Goal: Information Seeking & Learning: Check status

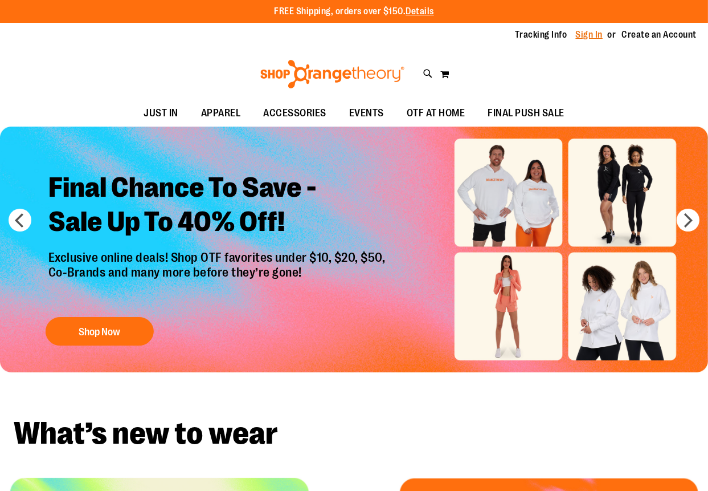
click at [590, 32] on link "Sign In" at bounding box center [589, 34] width 27 height 13
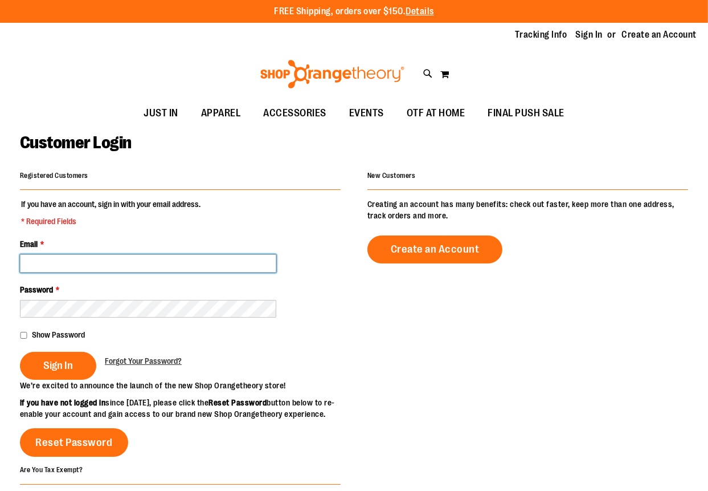
click at [207, 266] on input "Email *" at bounding box center [148, 263] width 256 height 18
click at [186, 260] on input "**********" at bounding box center [148, 263] width 256 height 18
type input "**********"
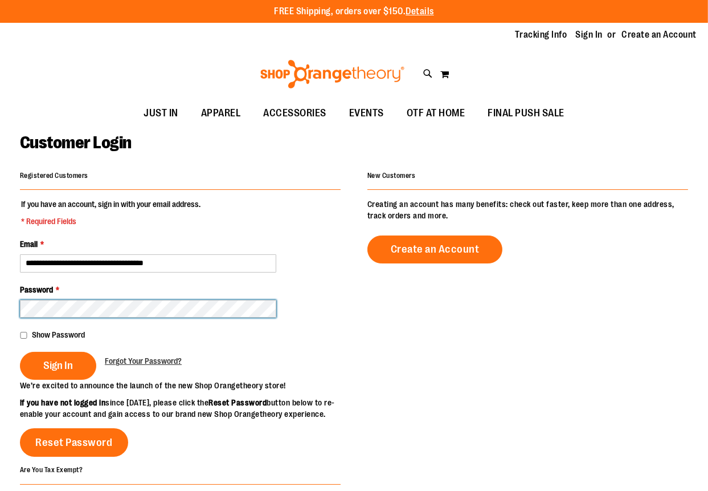
click at [20, 352] on button "Sign In" at bounding box center [58, 366] width 76 height 28
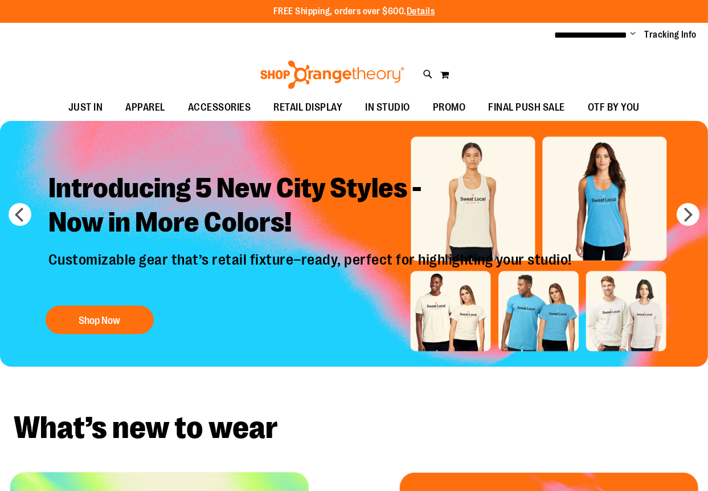
click at [544, 312] on div "Introducing 5 New City Styles - Now in More Colors! Customizable gear that’s re…" at bounding box center [312, 250] width 544 height 177
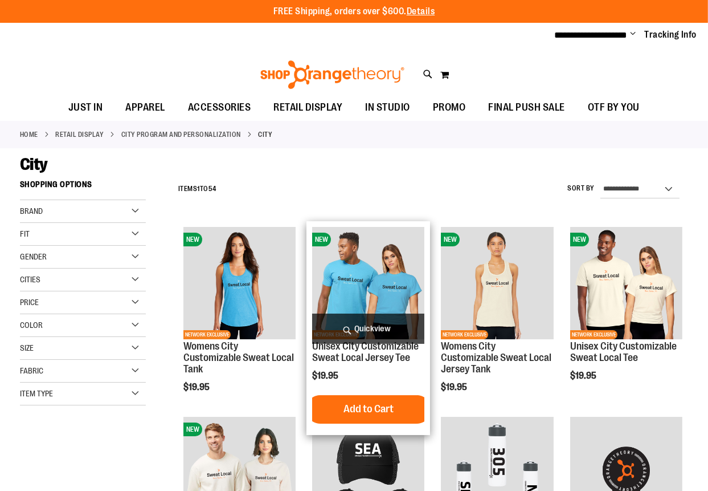
click at [372, 260] on img "product" at bounding box center [368, 283] width 112 height 112
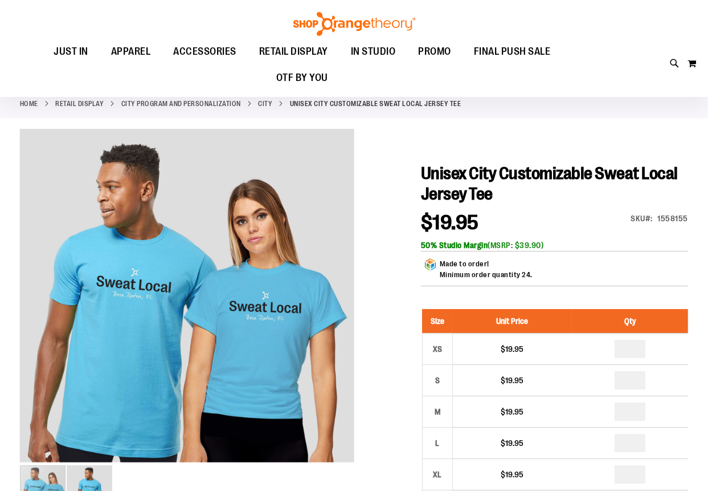
scroll to position [56, 0]
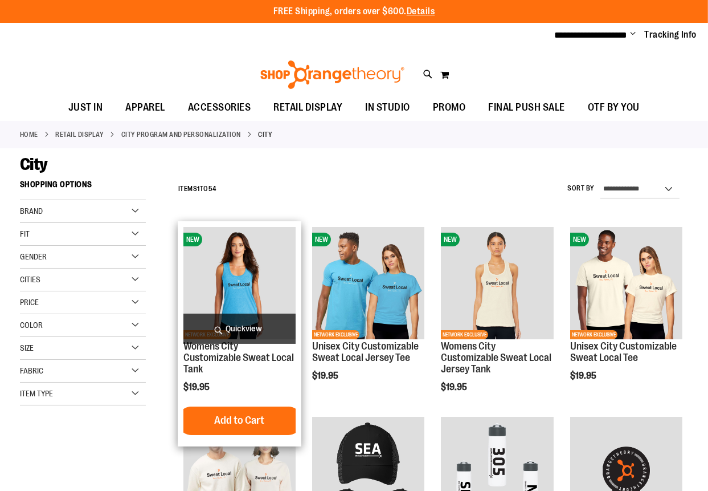
click at [256, 272] on img "product" at bounding box center [239, 283] width 112 height 112
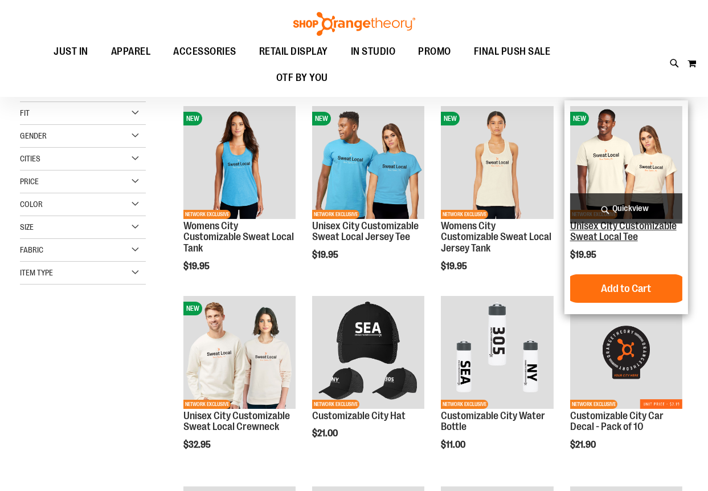
scroll to position [56, 0]
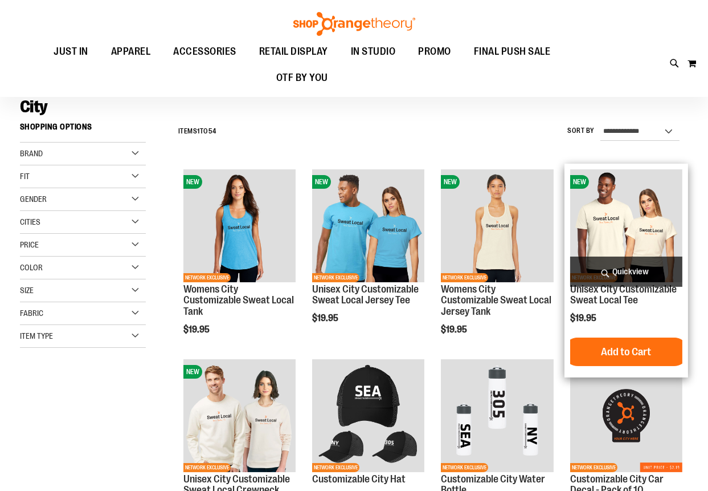
click at [630, 228] on img "product" at bounding box center [626, 225] width 112 height 112
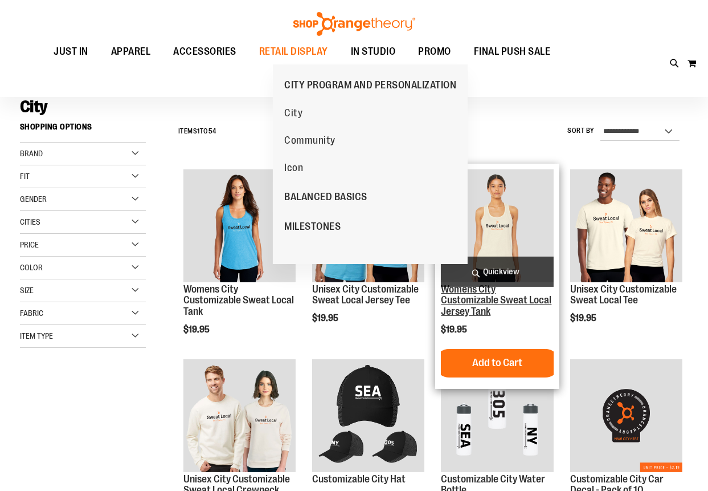
scroll to position [56, 0]
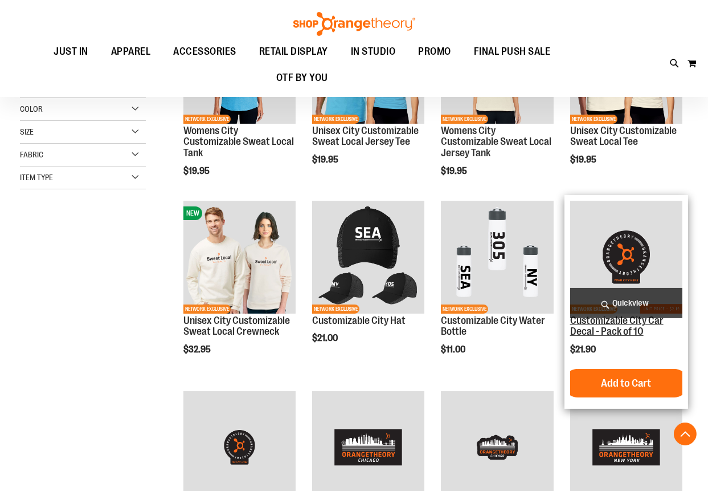
scroll to position [284, 0]
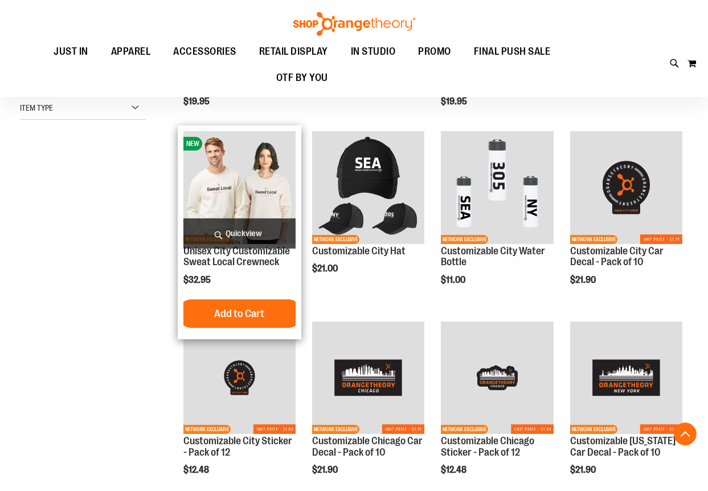
click at [238, 199] on img "product" at bounding box center [239, 187] width 112 height 112
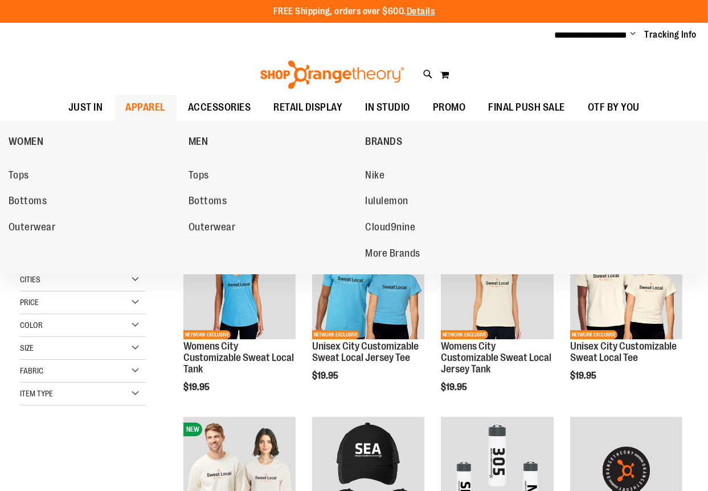
click at [142, 108] on span "APPAREL" at bounding box center [146, 108] width 40 height 26
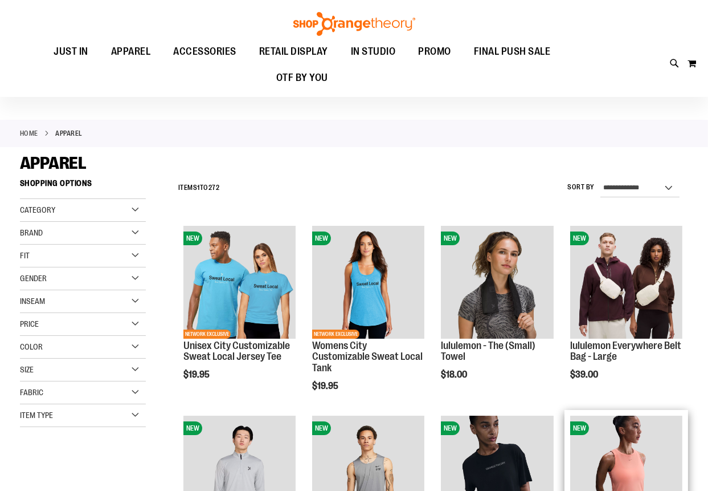
scroll to position [227, 0]
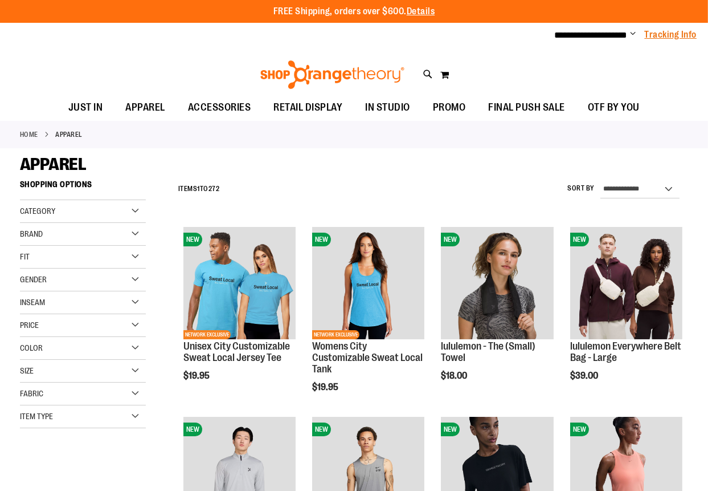
click at [681, 36] on link "Tracking Info" at bounding box center [671, 34] width 52 height 13
click at [635, 35] on span "Change" at bounding box center [634, 34] width 6 height 11
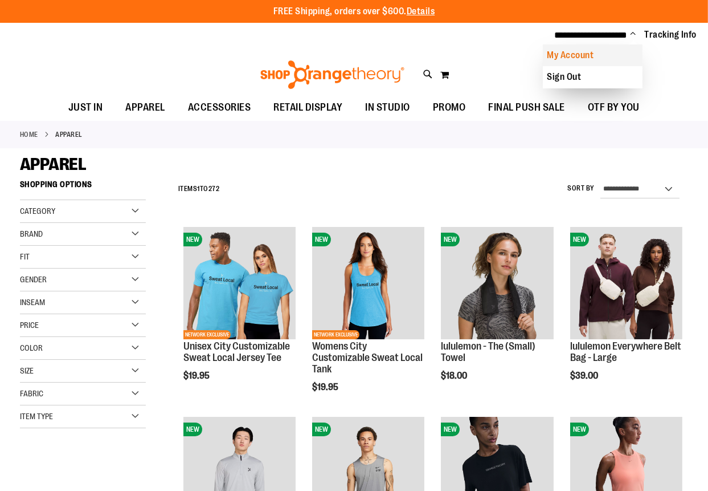
click at [588, 56] on link "My Account" at bounding box center [593, 55] width 100 height 22
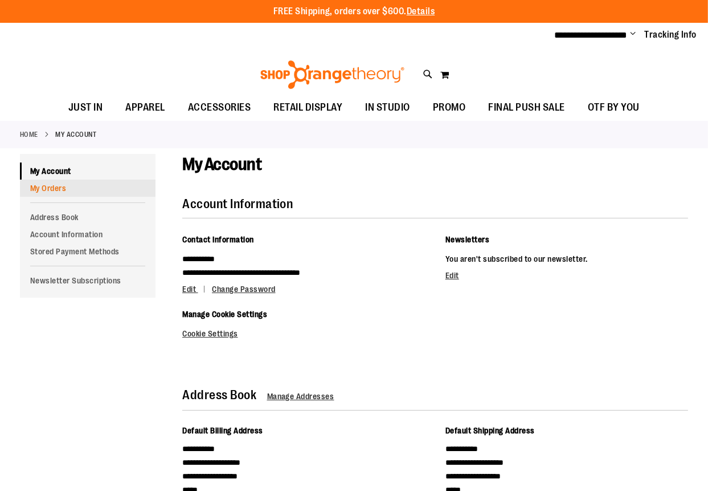
click at [50, 185] on link "My Orders" at bounding box center [88, 187] width 136 height 17
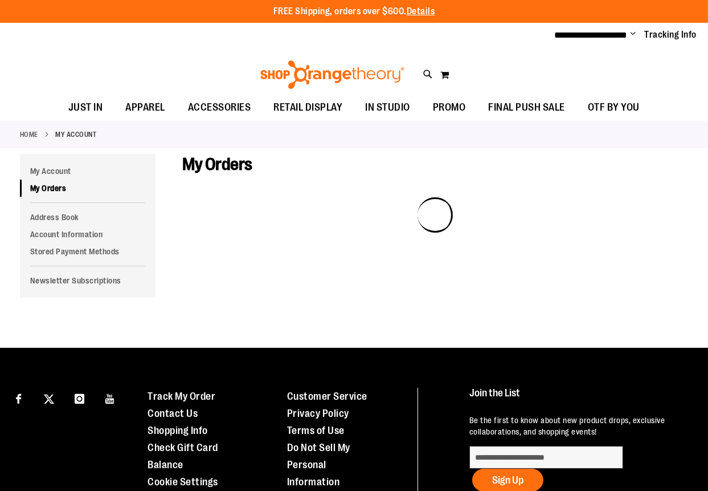
click at [295, 215] on div at bounding box center [435, 235] width 506 height 77
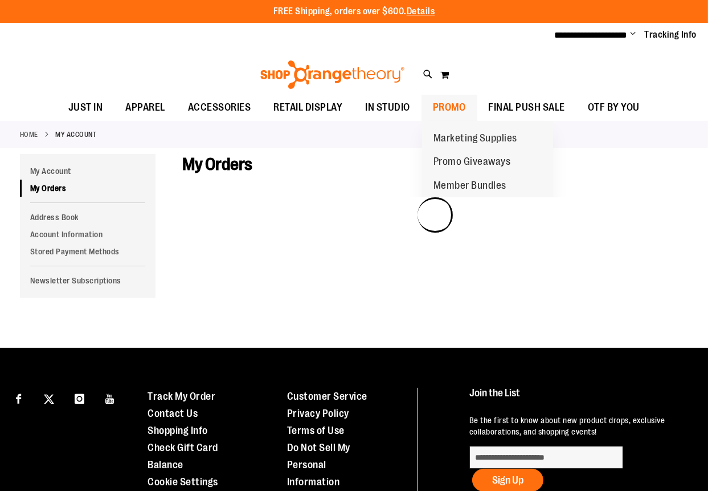
click at [453, 104] on span "PROMO" at bounding box center [449, 108] width 33 height 26
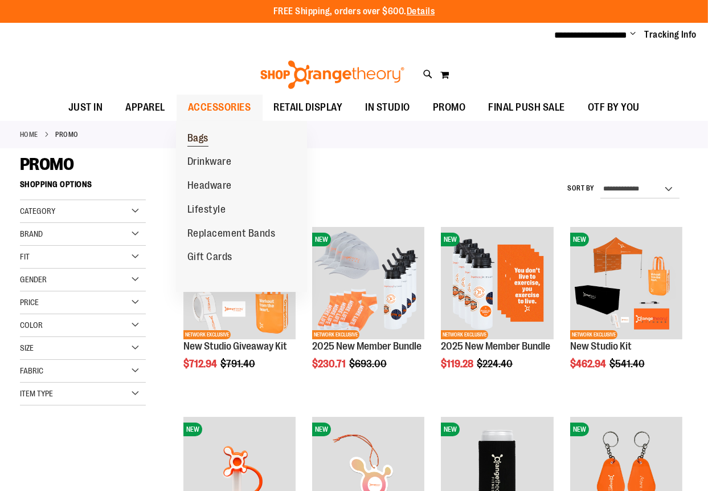
click at [202, 138] on span "Bags" at bounding box center [197, 139] width 21 height 14
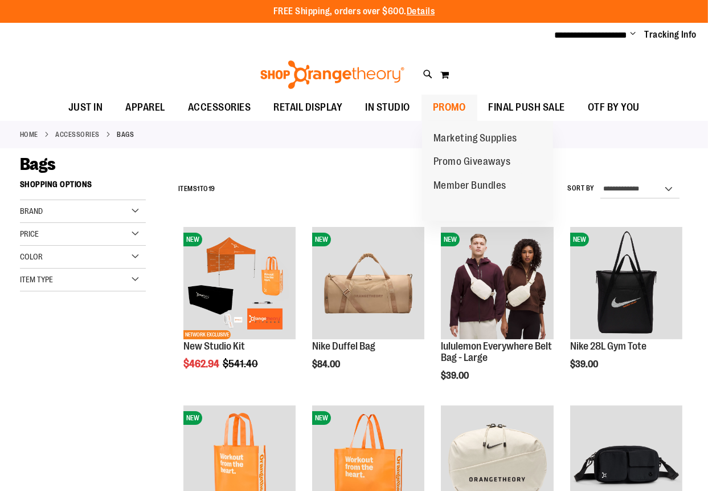
click at [462, 106] on span "PROMO" at bounding box center [449, 108] width 33 height 26
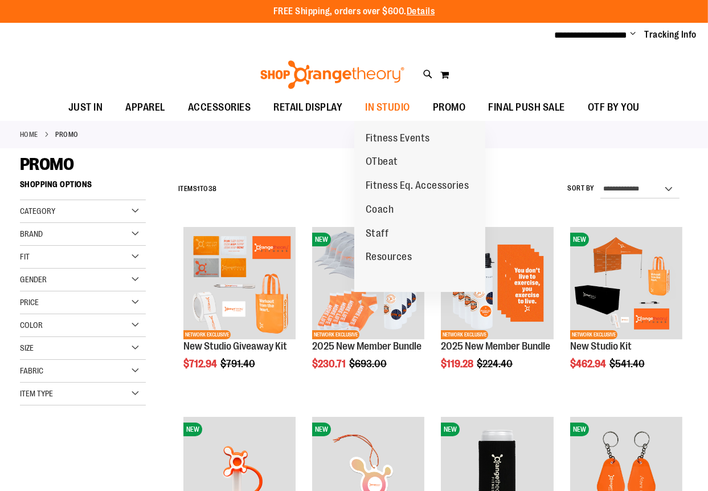
click at [381, 210] on span "Coach" at bounding box center [380, 210] width 28 height 14
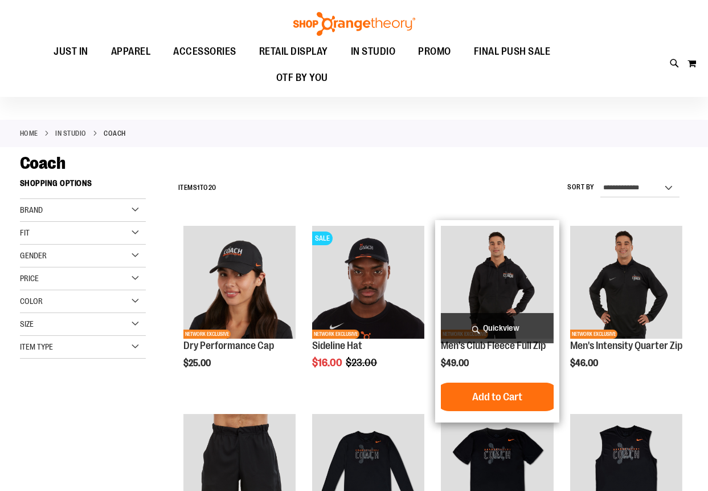
scroll to position [227, 0]
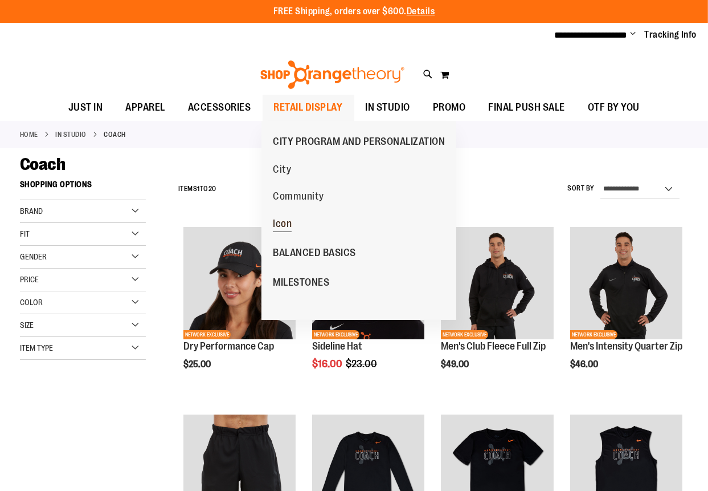
click at [277, 223] on span "Icon" at bounding box center [282, 225] width 19 height 14
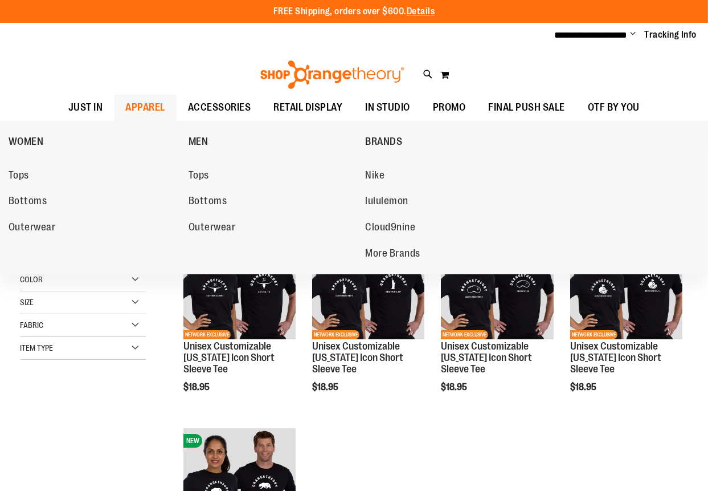
click at [133, 105] on span "APPAREL" at bounding box center [146, 108] width 40 height 26
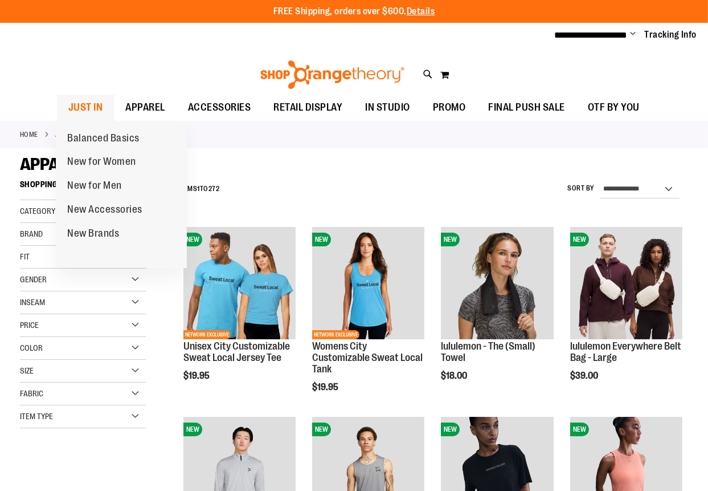
click at [88, 107] on span "JUST IN" at bounding box center [85, 108] width 35 height 26
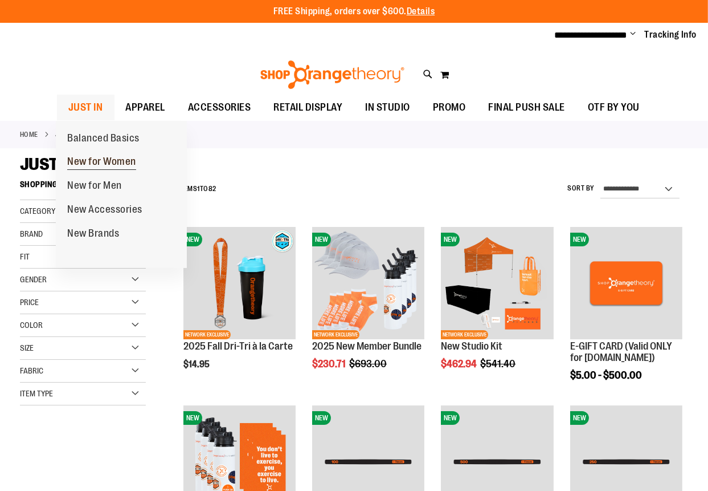
click at [83, 159] on span "New for Women" at bounding box center [101, 163] width 69 height 14
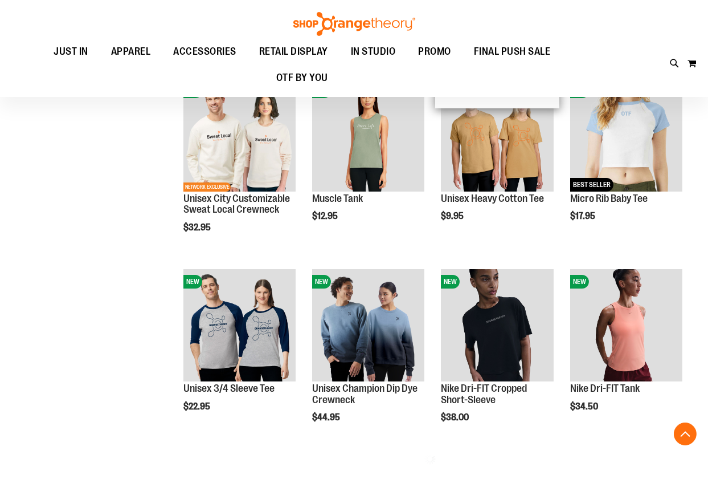
scroll to position [341, 0]
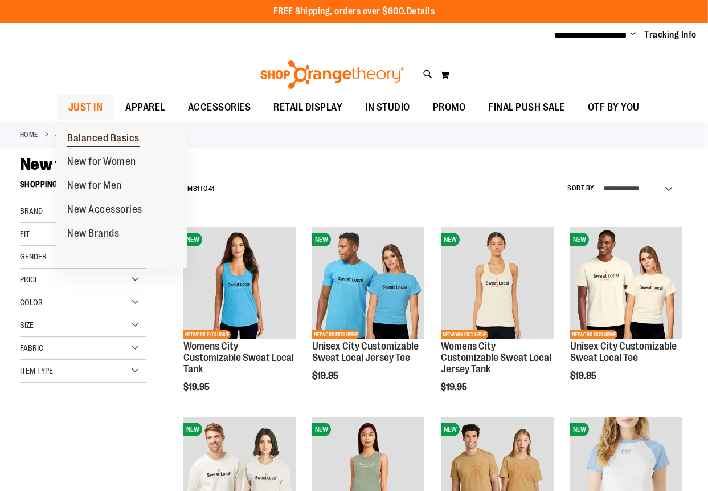
click at [97, 137] on span "Balanced Basics" at bounding box center [103, 139] width 72 height 14
